Goal: Task Accomplishment & Management: Manage account settings

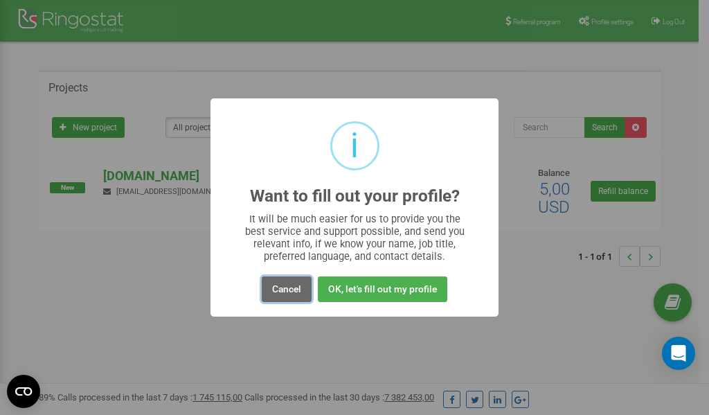
click at [290, 291] on button "Cancel" at bounding box center [287, 289] width 50 height 26
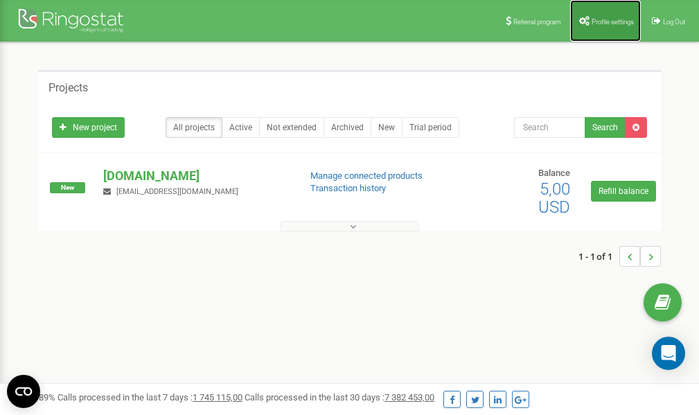
click at [596, 17] on link "Profile settings" at bounding box center [605, 21] width 71 height 42
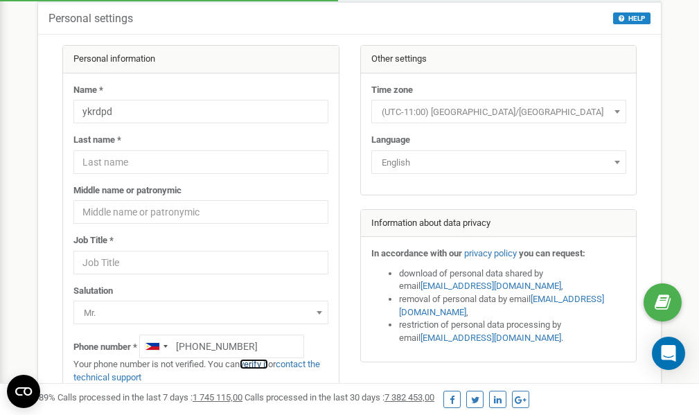
click at [261, 363] on link "verify it" at bounding box center [254, 364] width 28 height 10
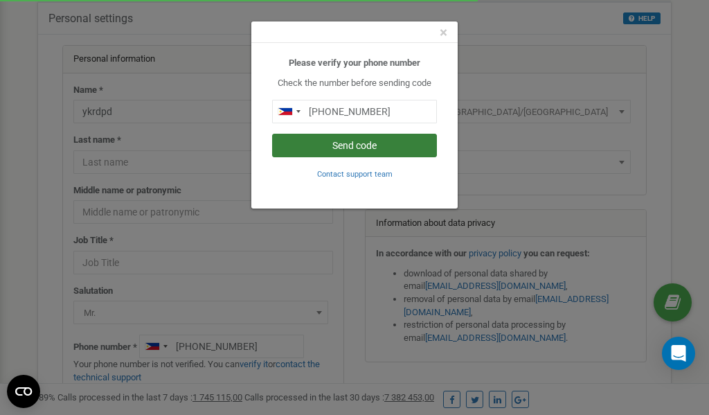
click at [366, 142] on button "Send code" at bounding box center [354, 146] width 165 height 24
